Goal: Transaction & Acquisition: Purchase product/service

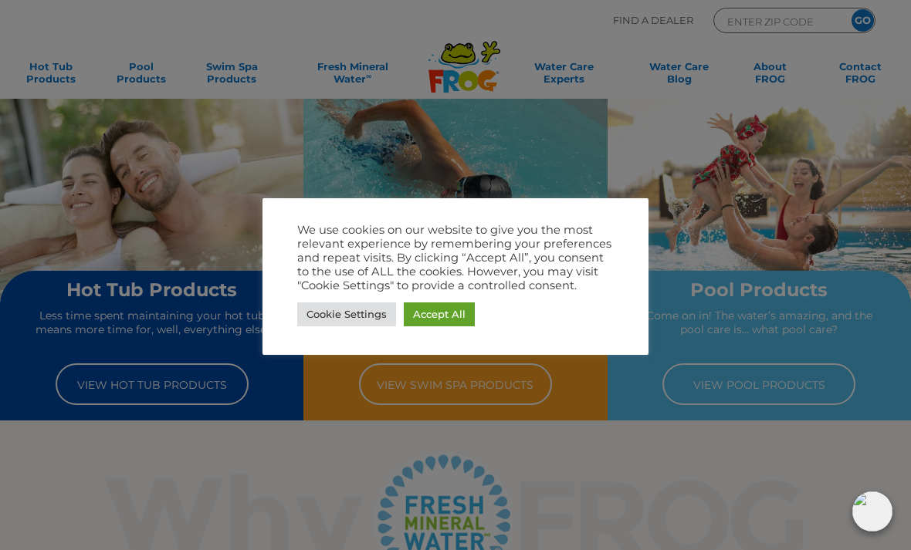
click at [445, 319] on link "Accept All" at bounding box center [439, 315] width 71 height 24
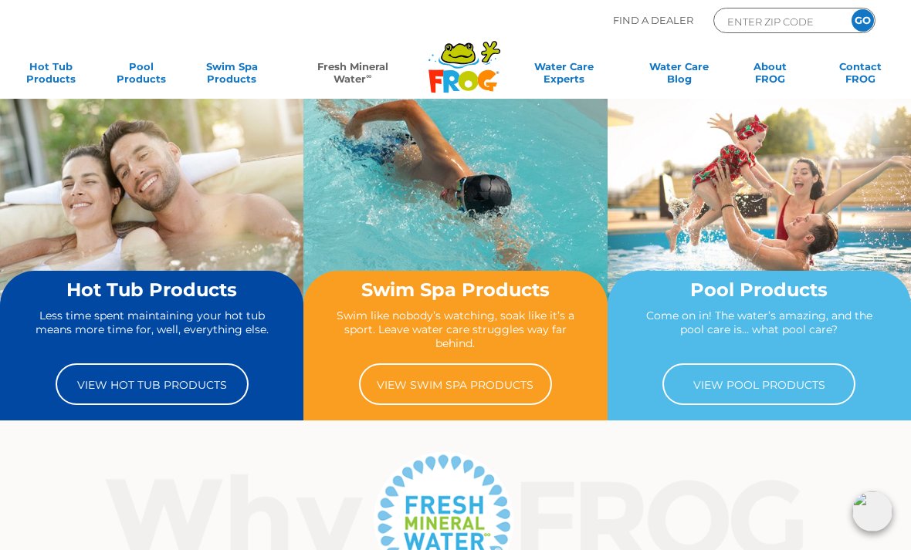
click at [369, 77] on sup "∞" at bounding box center [368, 76] width 5 height 8
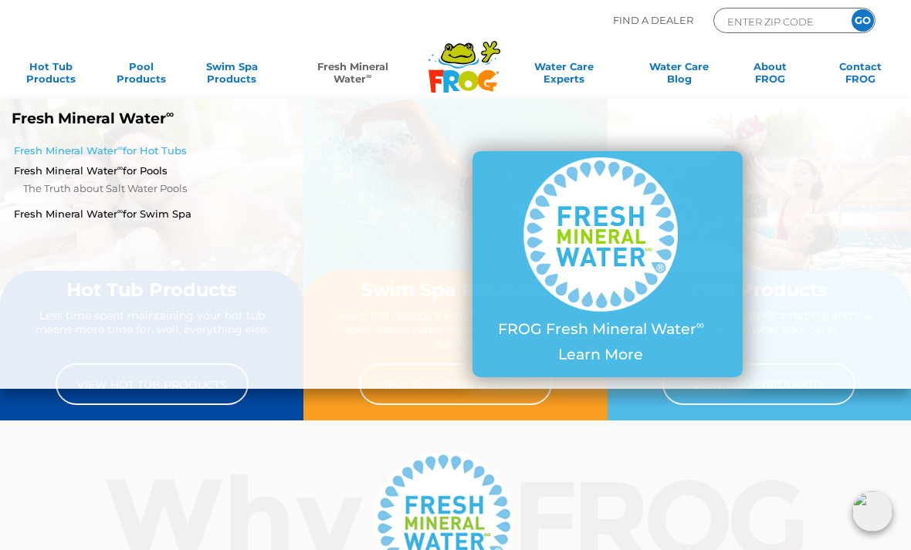
click at [181, 147] on link "Fresh Mineral Water ∞ for Hot Tubs" at bounding box center [158, 151] width 289 height 14
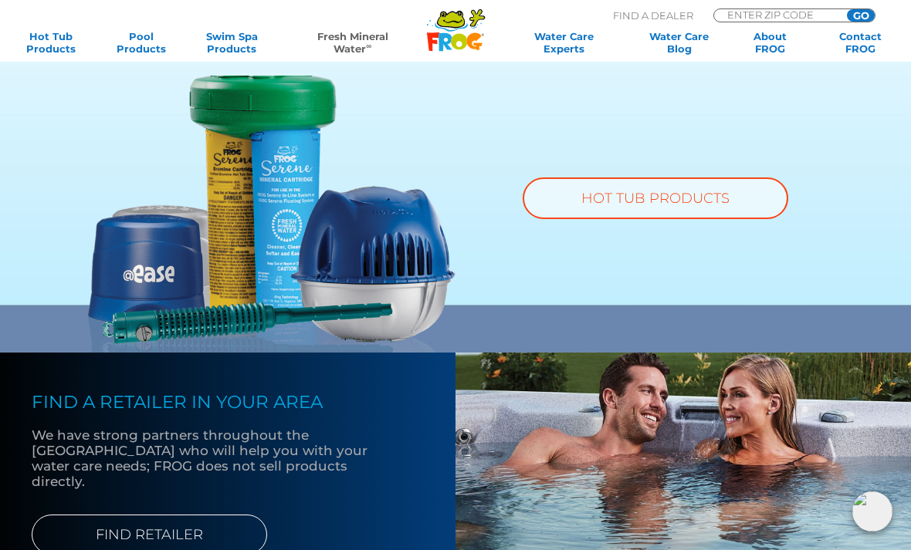
scroll to position [1013, 0]
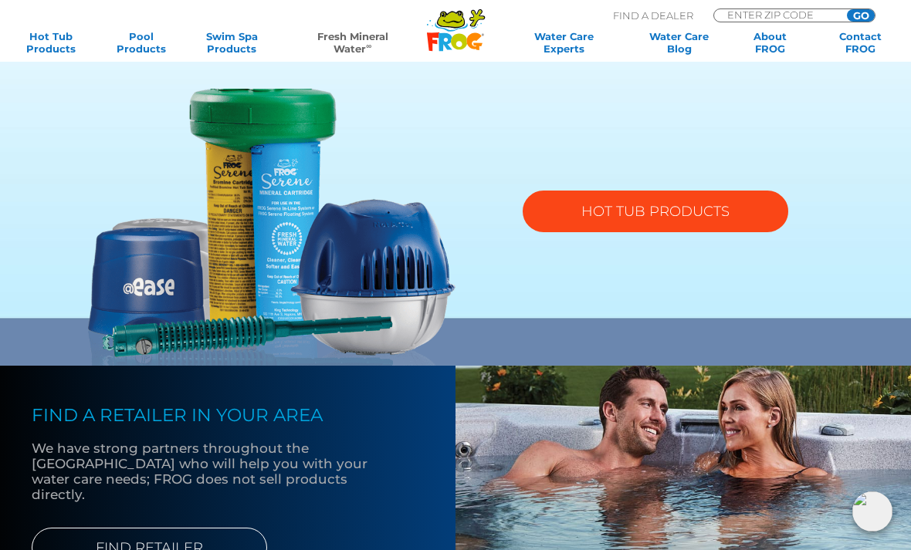
click at [648, 218] on link "HOT TUB PRODUCTS" at bounding box center [656, 212] width 266 height 42
